Goal: Task Accomplishment & Management: Use online tool/utility

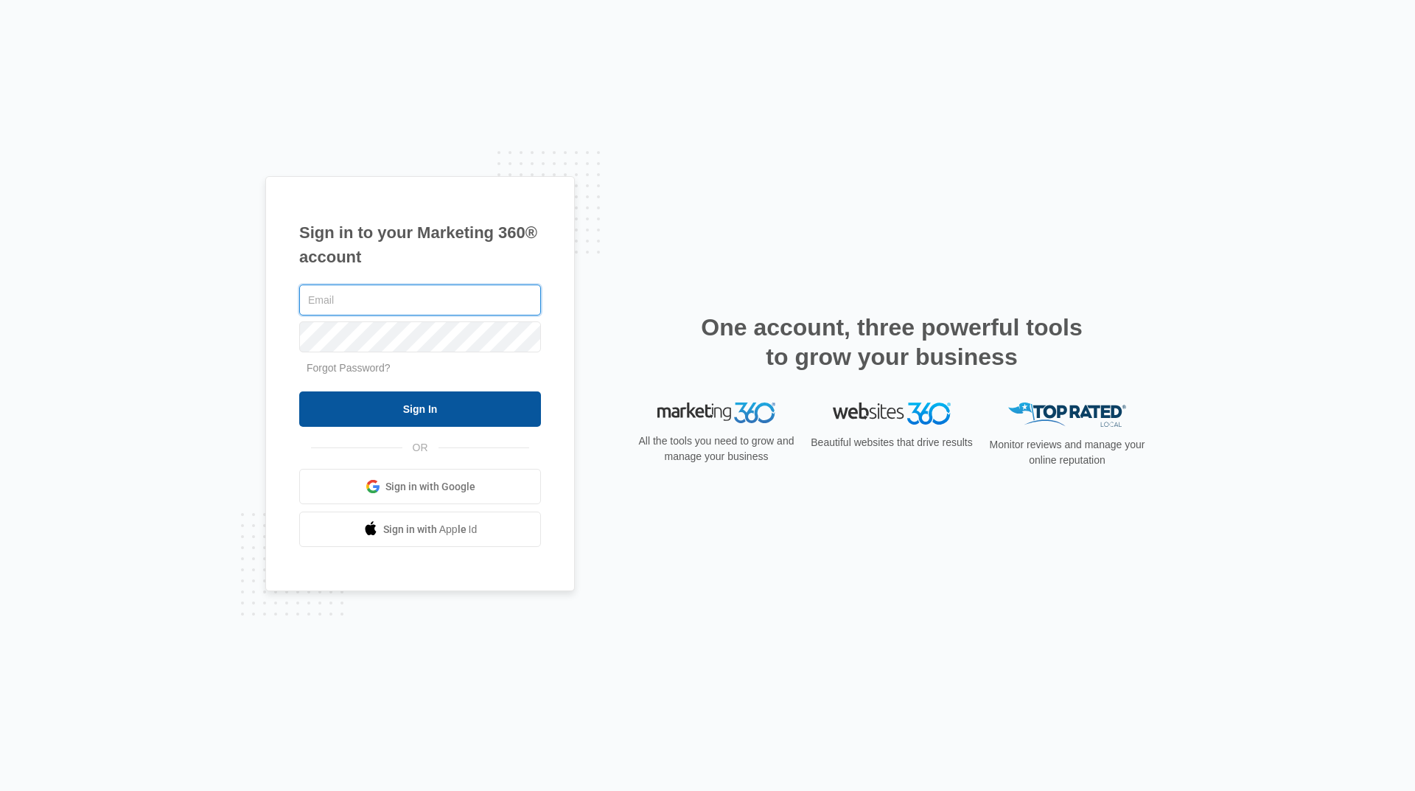
type input "[EMAIL_ADDRESS][DOMAIN_NAME]"
click at [441, 411] on input "Sign In" at bounding box center [420, 408] width 242 height 35
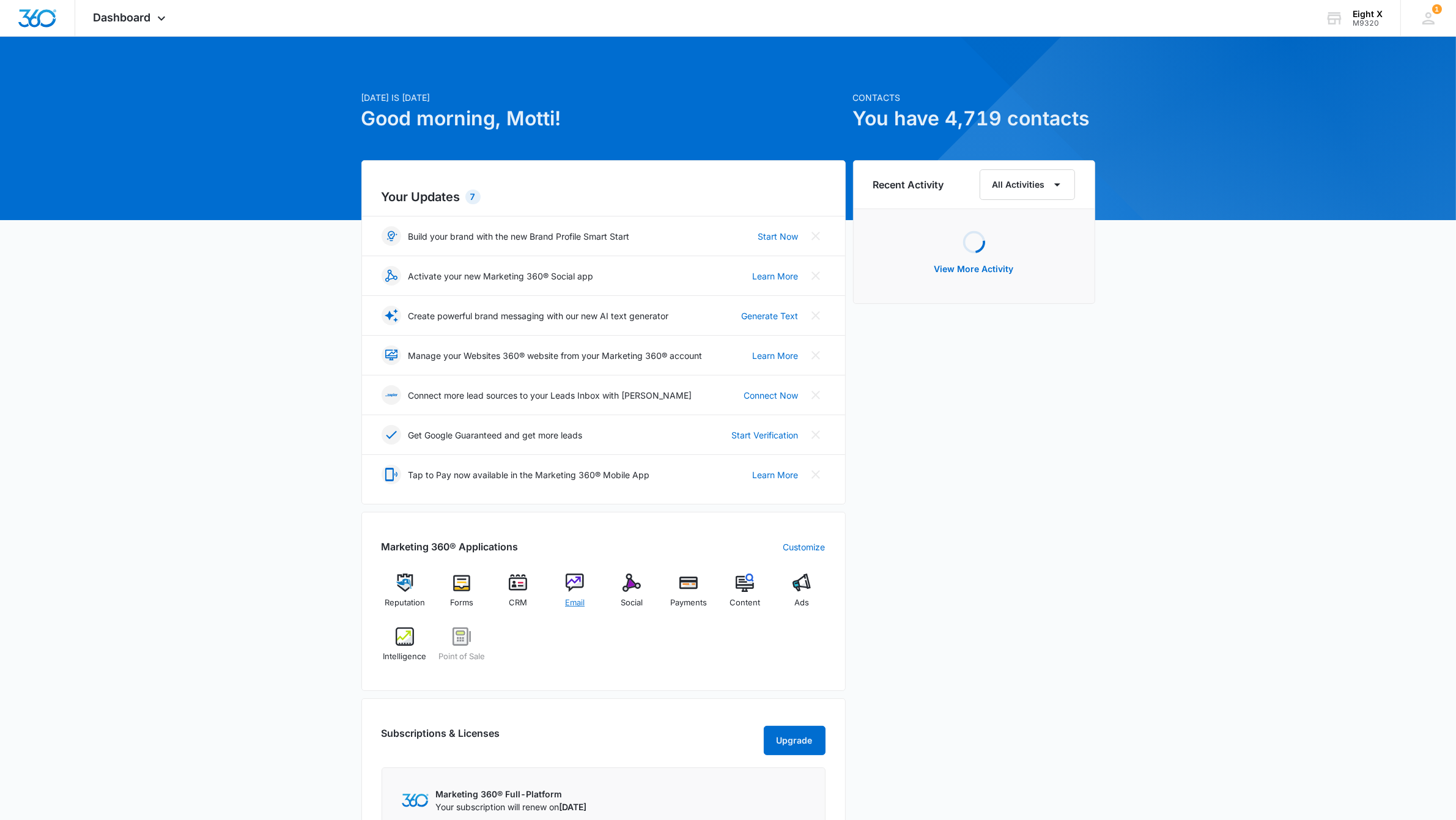
click at [567, 588] on img at bounding box center [575, 583] width 18 height 18
